Goal: Find specific page/section: Find specific page/section

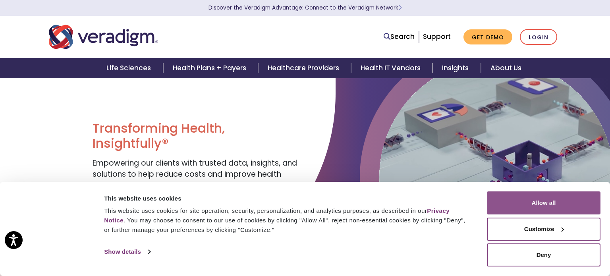
click at [541, 209] on button "Allow all" at bounding box center [544, 202] width 114 height 23
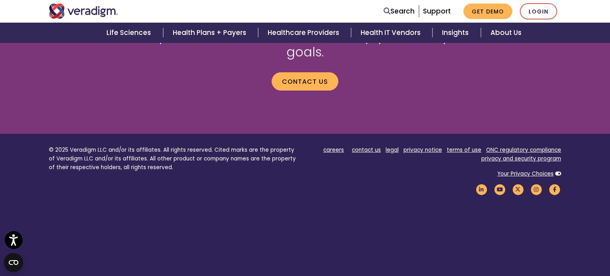
scroll to position [1141, 0]
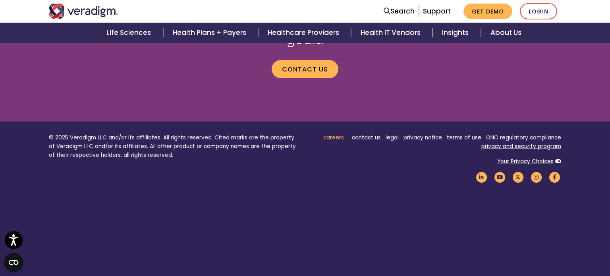
click at [339, 134] on link "careers" at bounding box center [333, 138] width 21 height 8
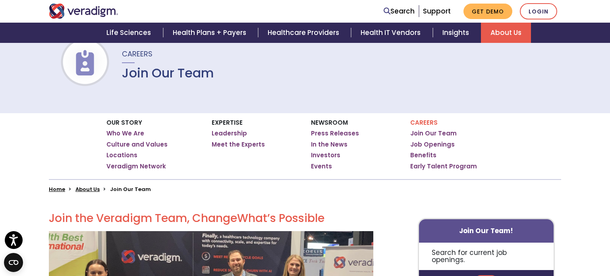
scroll to position [62, 0]
click at [440, 146] on link "Job Openings" at bounding box center [432, 144] width 44 height 8
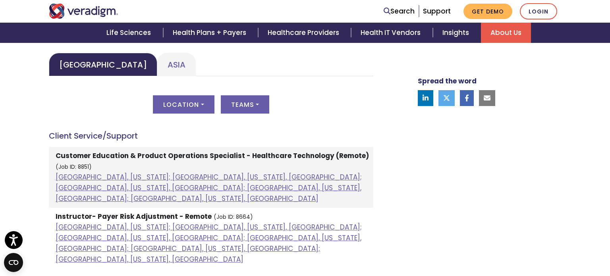
scroll to position [389, 0]
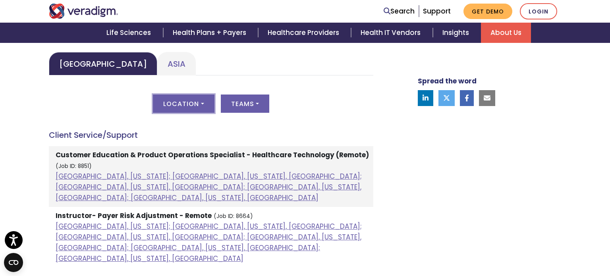
click at [192, 107] on button "Location" at bounding box center [183, 103] width 61 height 18
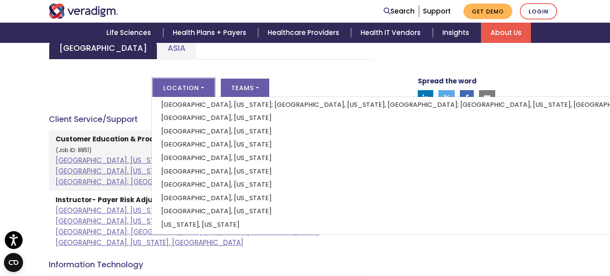
scroll to position [405, 0]
click at [539, 71] on div "Spread the word" at bounding box center [486, 89] width 150 height 40
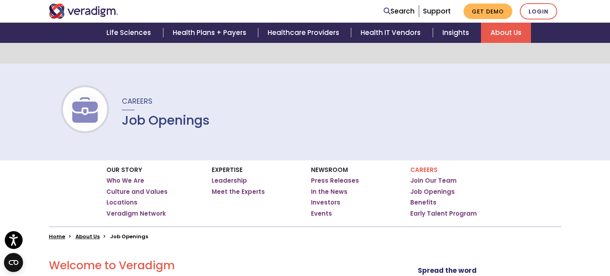
scroll to position [0, 0]
